Goal: Find contact information: Find contact information

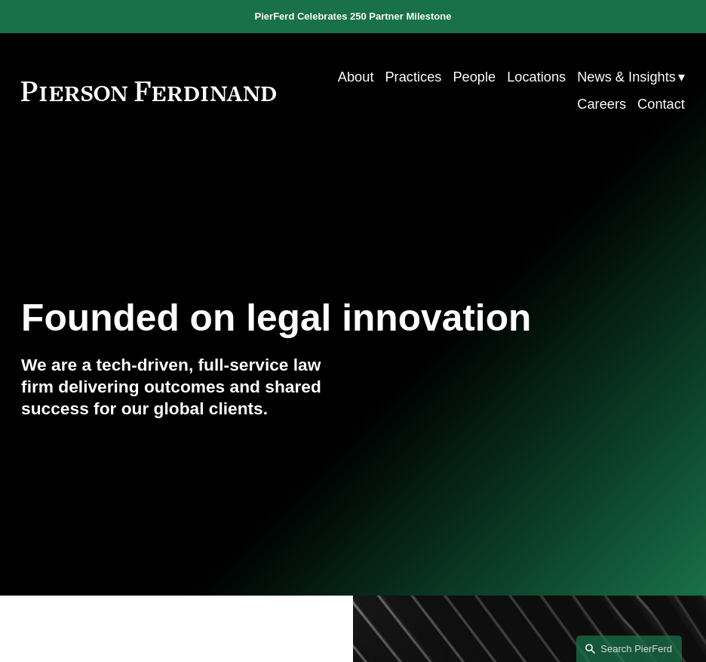
click at [453, 77] on link "People" at bounding box center [474, 76] width 43 height 27
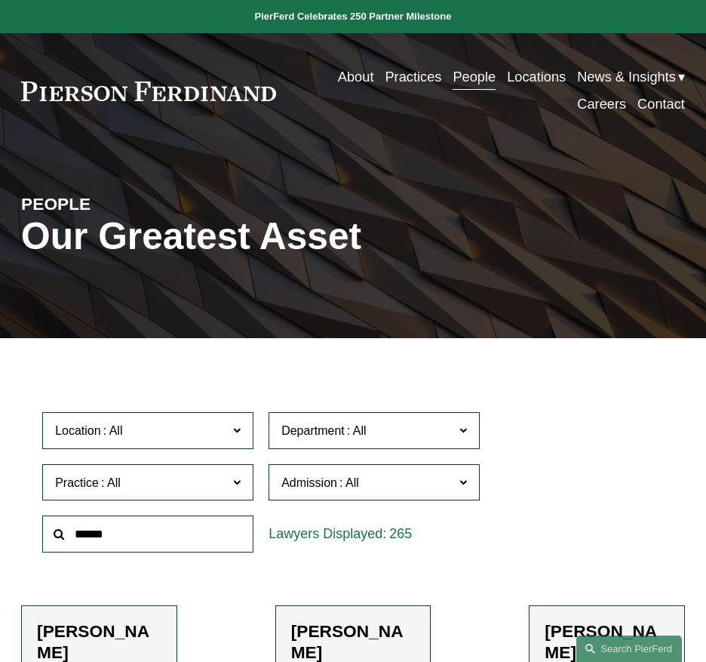
click at [121, 549] on input "text" at bounding box center [147, 533] width 211 height 37
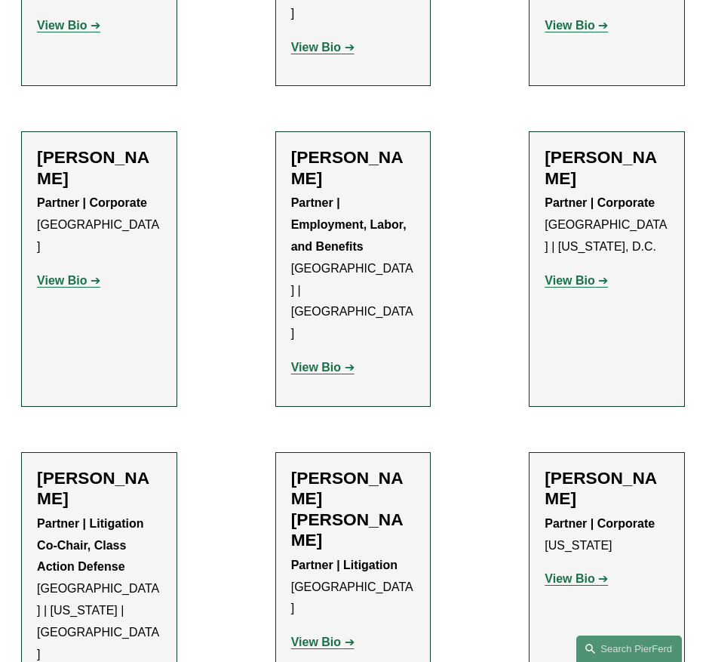
scroll to position [1531, 0]
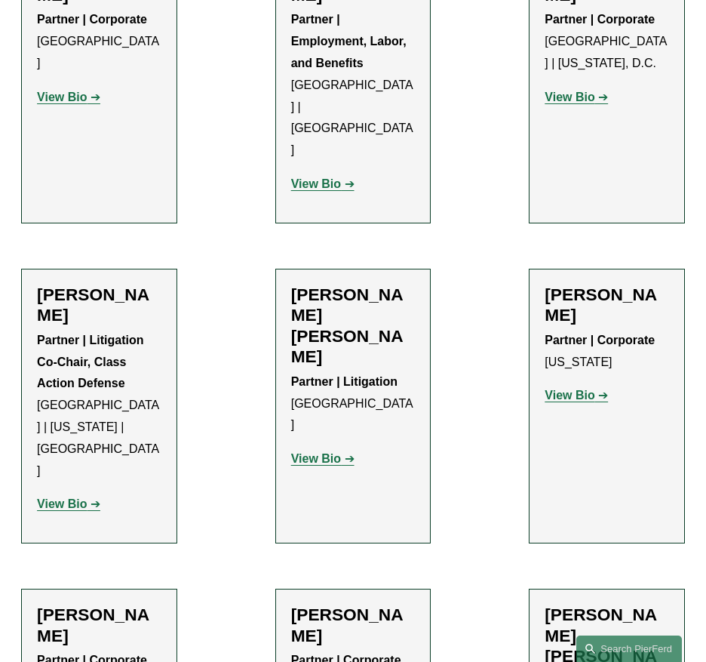
type input "****"
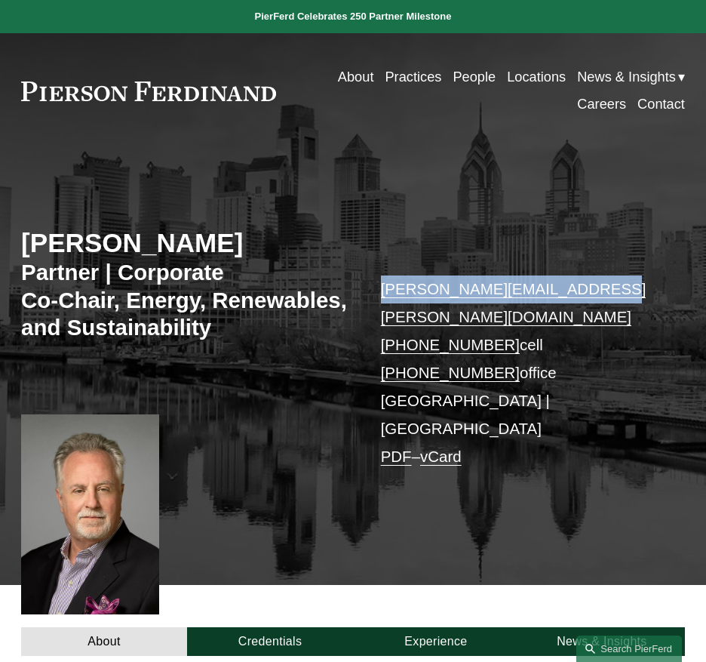
drag, startPoint x: 376, startPoint y: 296, endPoint x: 580, endPoint y: 286, distance: 203.9
click at [580, 286] on div "Eric Pritchard Partner | Corporate Co-Chair, Energy, Renewables, and Sustainabi…" at bounding box center [353, 377] width 706 height 415
copy link "eric.pritchard@pierferd.com"
drag, startPoint x: 499, startPoint y: 321, endPoint x: 375, endPoint y: 324, distance: 123.7
click at [375, 324] on div "Eric Pritchard Partner | Corporate Co-Chair, Energy, Renewables, and Sustainabi…" at bounding box center [353, 377] width 706 height 415
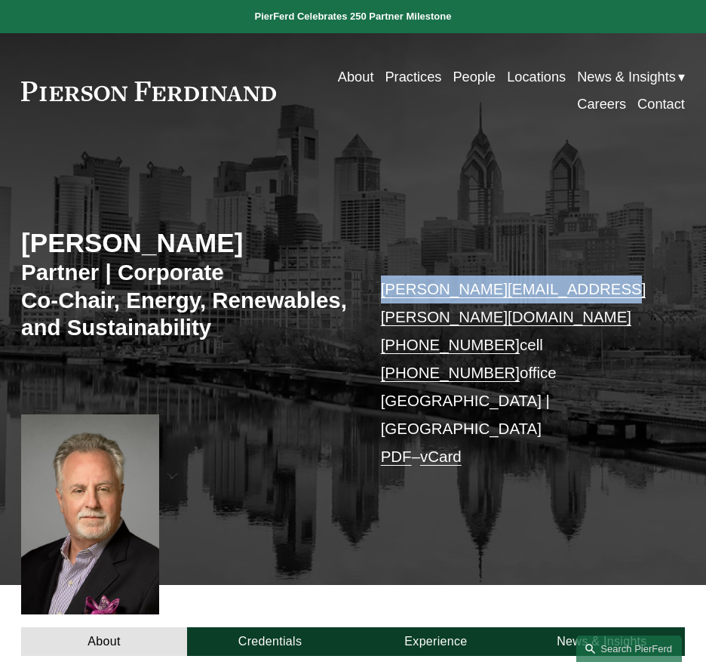
copy link "+1.215.514.8754"
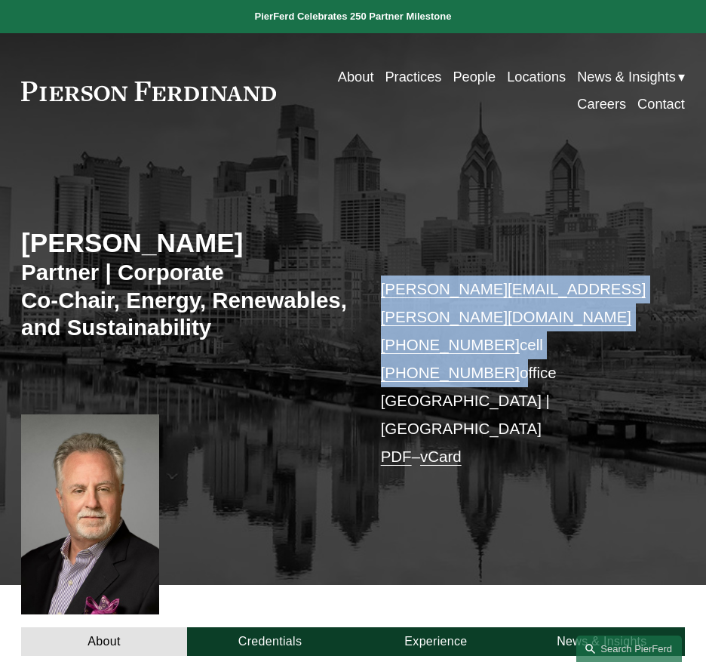
drag, startPoint x: 502, startPoint y: 342, endPoint x: 337, endPoint y: 345, distance: 165.3
click at [337, 345] on div "Eric Pritchard Partner | Corporate Co-Chair, Energy, Renewables, and Sustainabi…" at bounding box center [353, 377] width 706 height 415
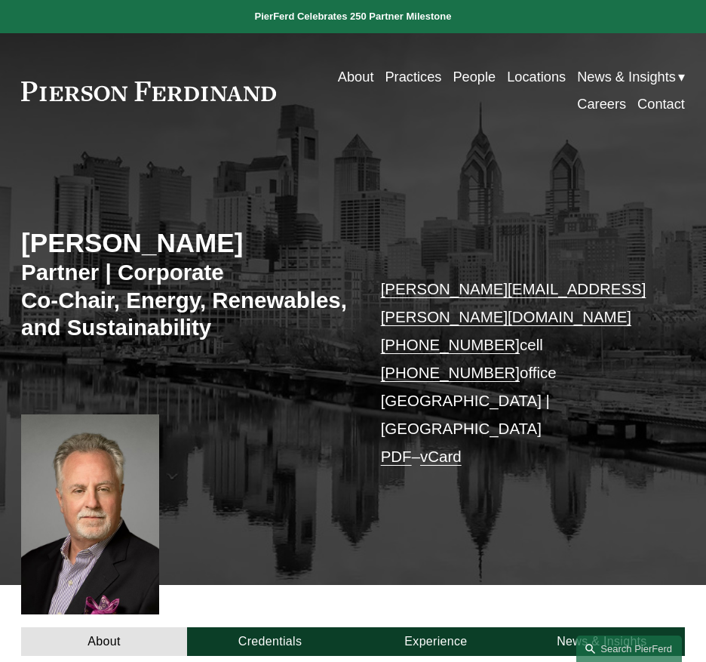
drag, startPoint x: 499, startPoint y: 348, endPoint x: 370, endPoint y: 347, distance: 129.8
click at [370, 347] on div "Eric Pritchard Partner | Corporate Co-Chair, Energy, Renewables, and Sustainabi…" at bounding box center [353, 377] width 706 height 415
copy link "+1.267.627.1292"
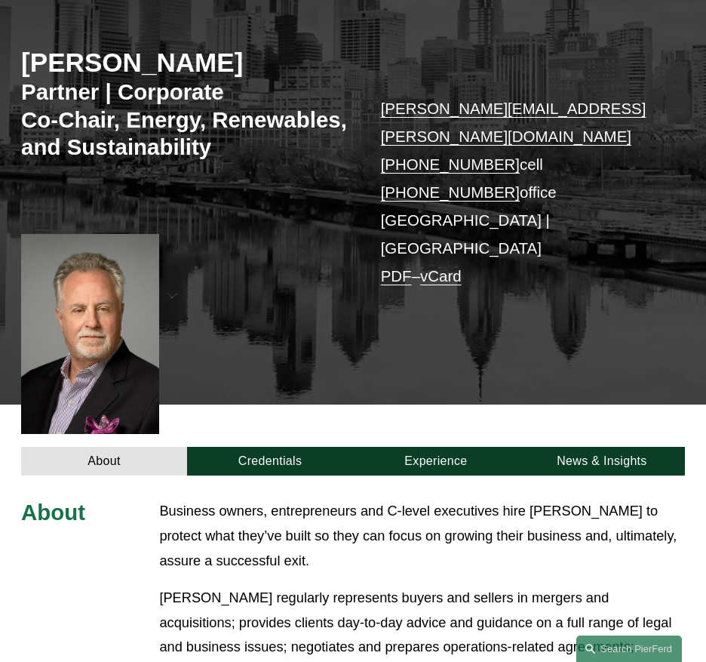
scroll to position [67, 0]
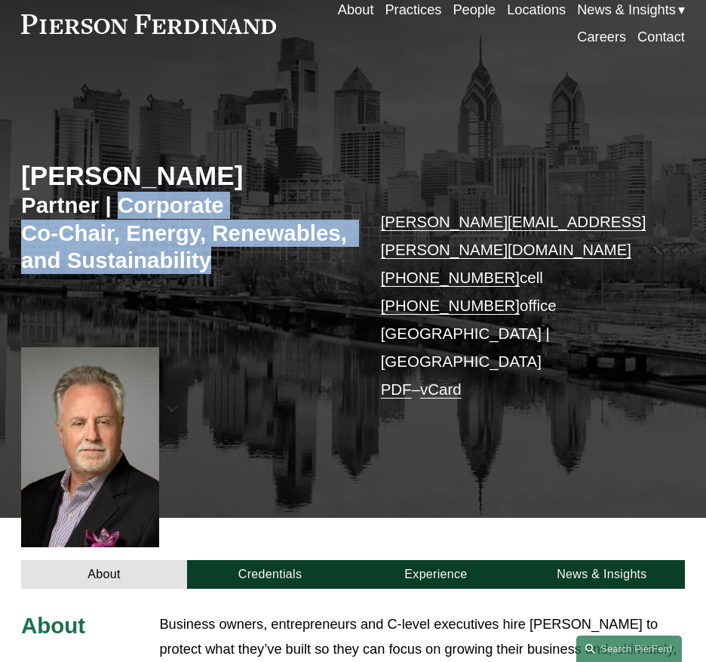
drag, startPoint x: 121, startPoint y: 207, endPoint x: 226, endPoint y: 263, distance: 118.5
click at [226, 263] on h3 "Partner | Corporate Co-Chair, Energy, Renewables, and Sustainability" at bounding box center [187, 233] width 332 height 82
copy h3 "Corporate Co-Chair, Energy, Renewables, and Sustainability"
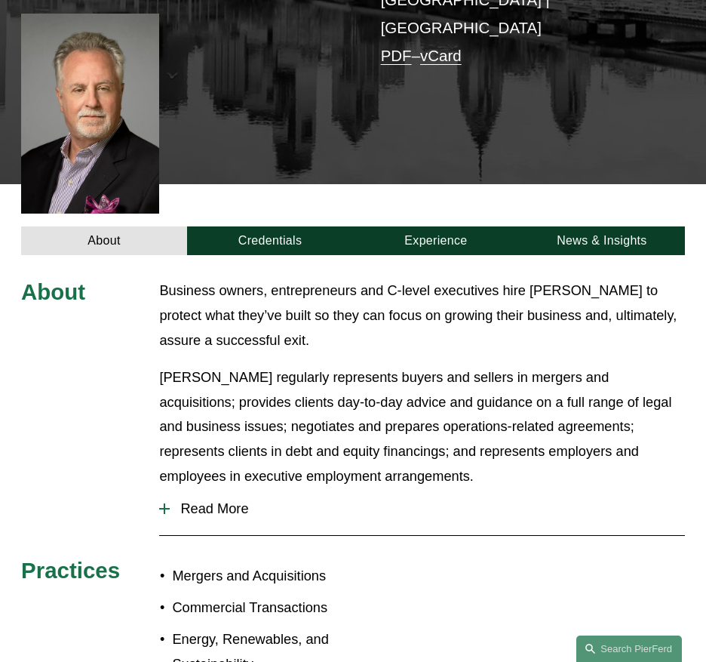
scroll to position [398, 0]
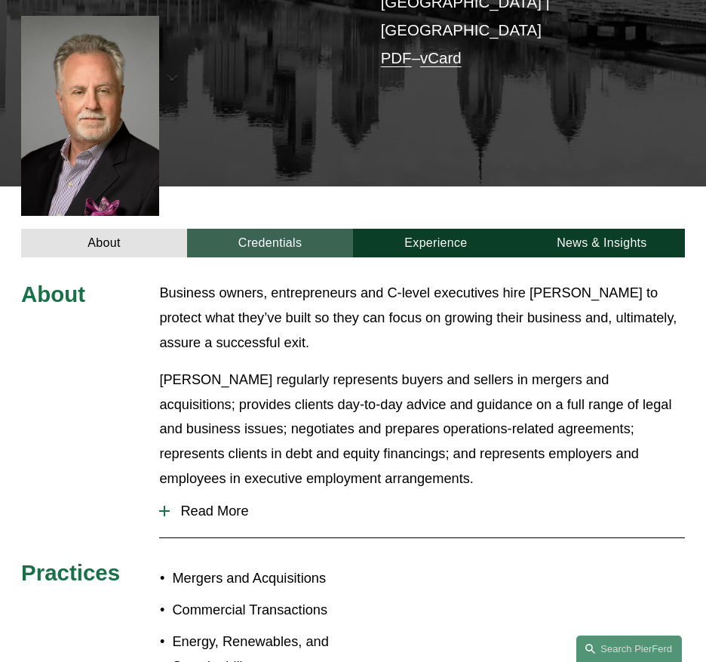
click at [282, 229] on link "Credentials" at bounding box center [270, 243] width 166 height 29
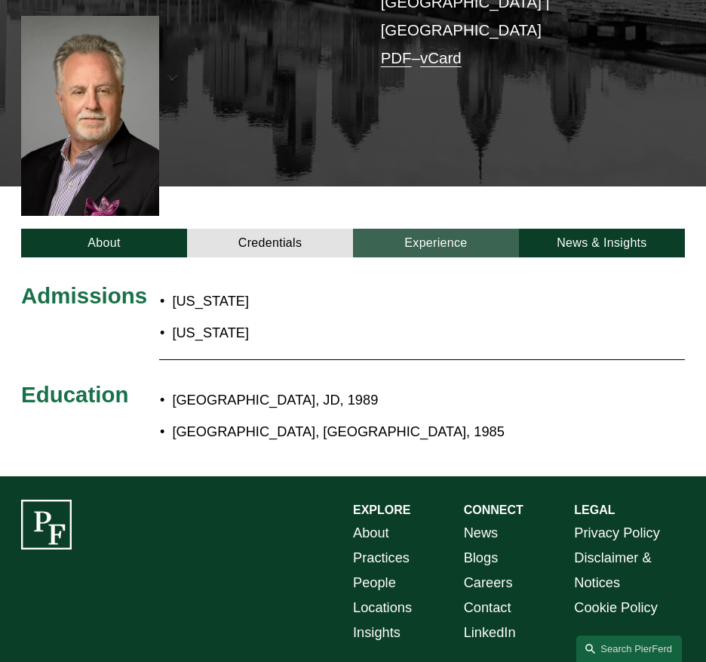
click at [427, 229] on link "Experience" at bounding box center [436, 243] width 166 height 29
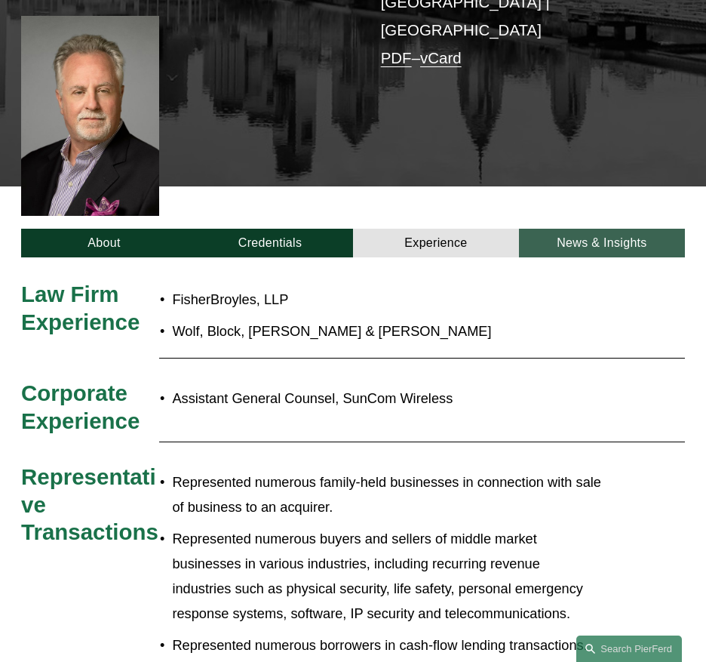
click at [578, 229] on link "News & Insights" at bounding box center [602, 243] width 166 height 29
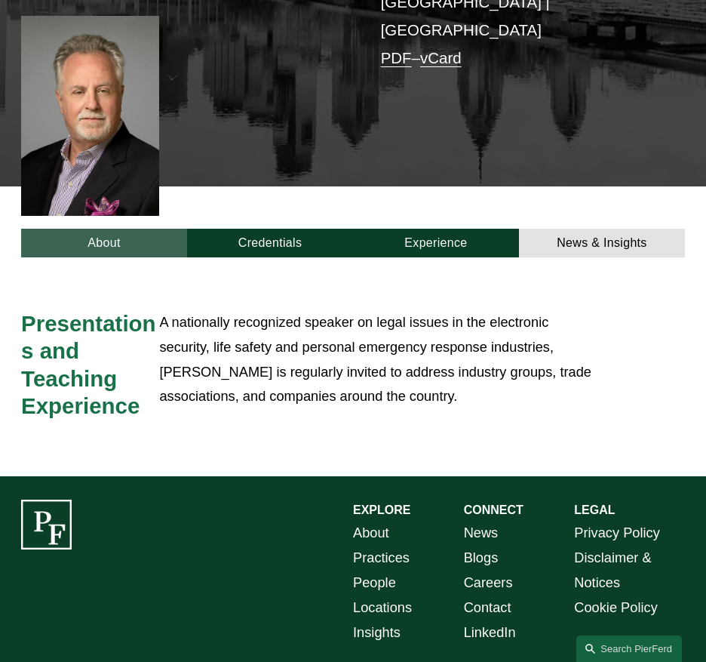
click at [130, 229] on link "About" at bounding box center [104, 243] width 166 height 29
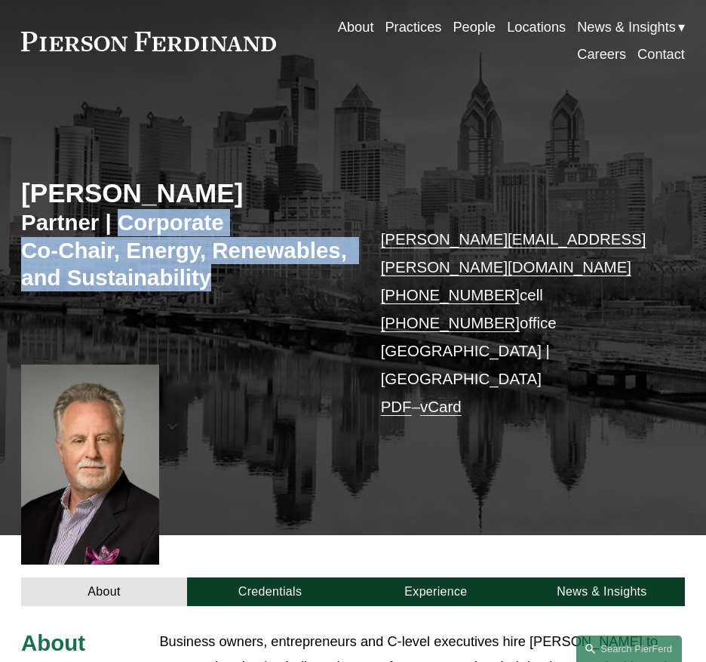
scroll to position [51, 0]
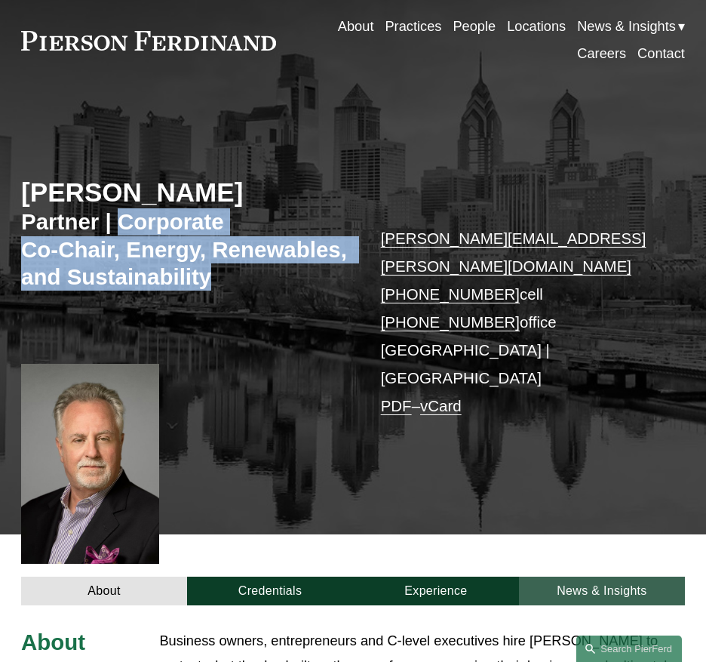
click at [579, 576] on link "News & Insights" at bounding box center [602, 590] width 166 height 29
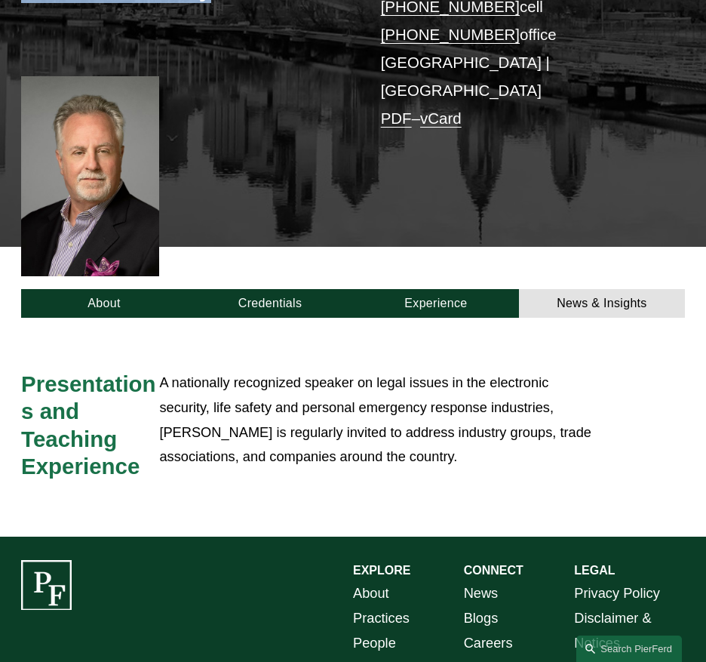
scroll to position [410, 0]
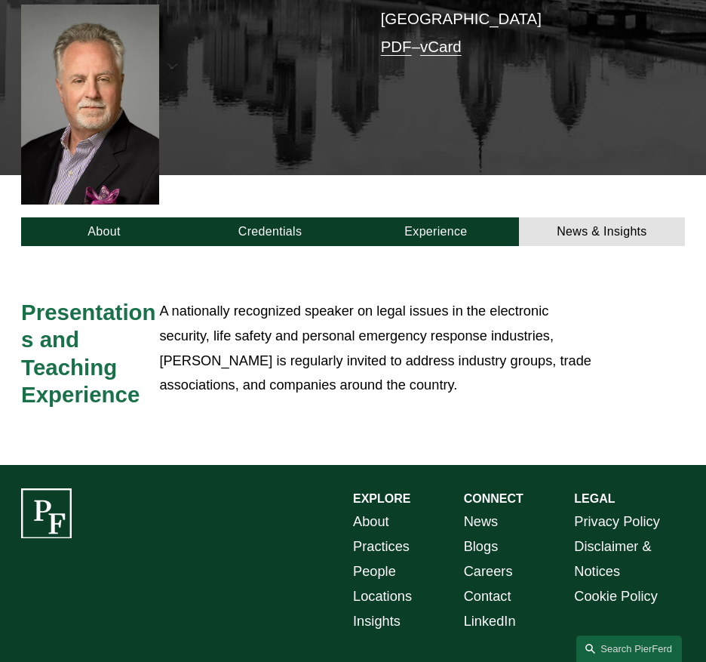
click at [258, 175] on div "About Credentials Experience News & Insights" at bounding box center [353, 211] width 706 height 72
click at [255, 217] on link "Credentials" at bounding box center [270, 231] width 166 height 29
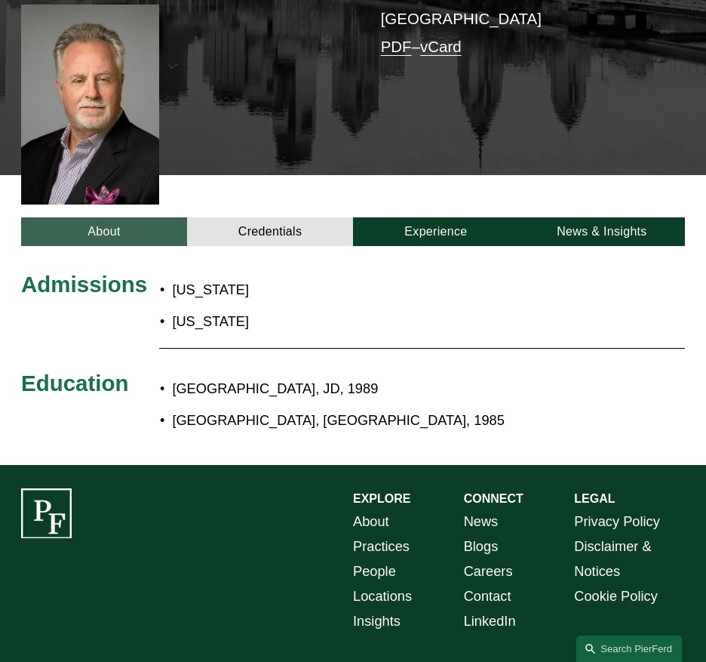
click at [88, 217] on link "About" at bounding box center [104, 231] width 166 height 29
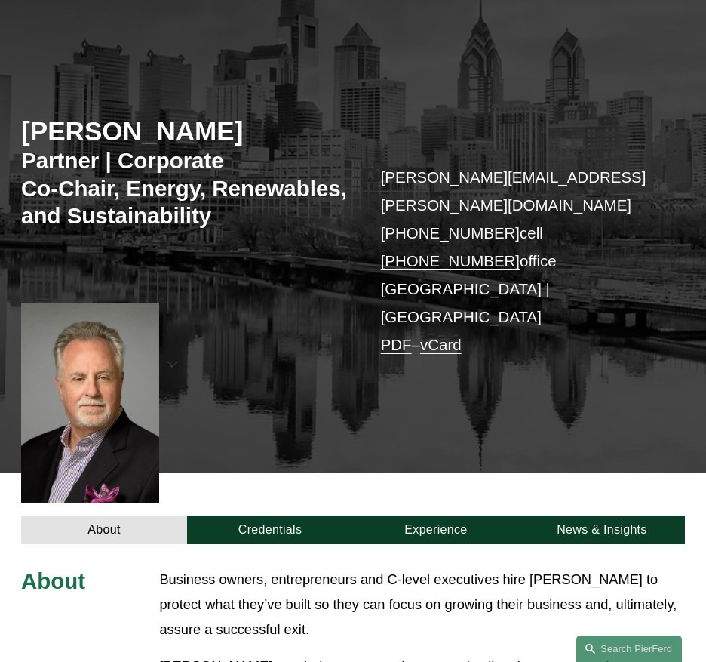
scroll to position [0, 0]
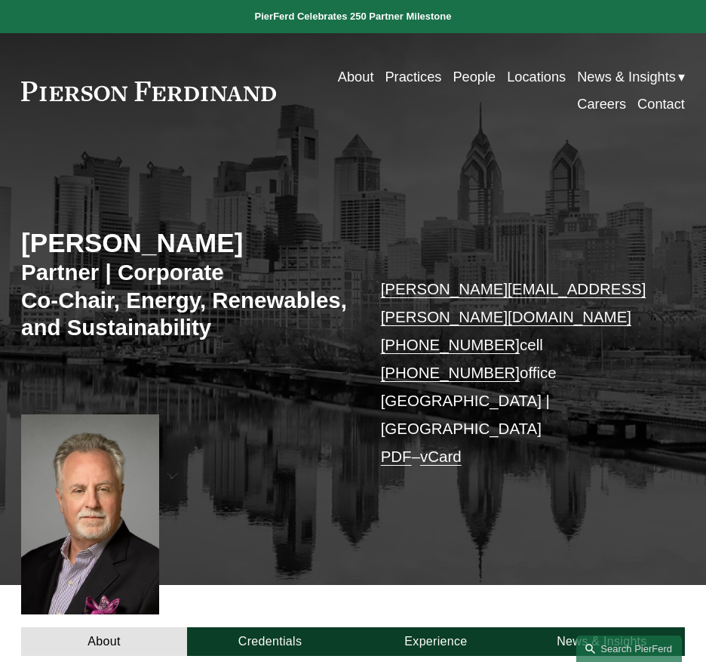
click at [456, 447] on link "vCard" at bounding box center [440, 455] width 41 height 17
